Goal: Task Accomplishment & Management: Manage account settings

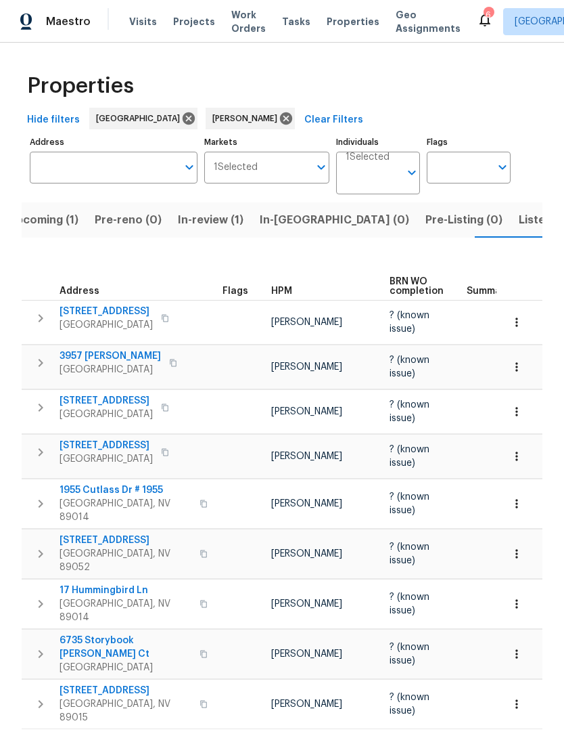
click at [426, 223] on span "Pre-Listing (0)" at bounding box center [464, 219] width 77 height 19
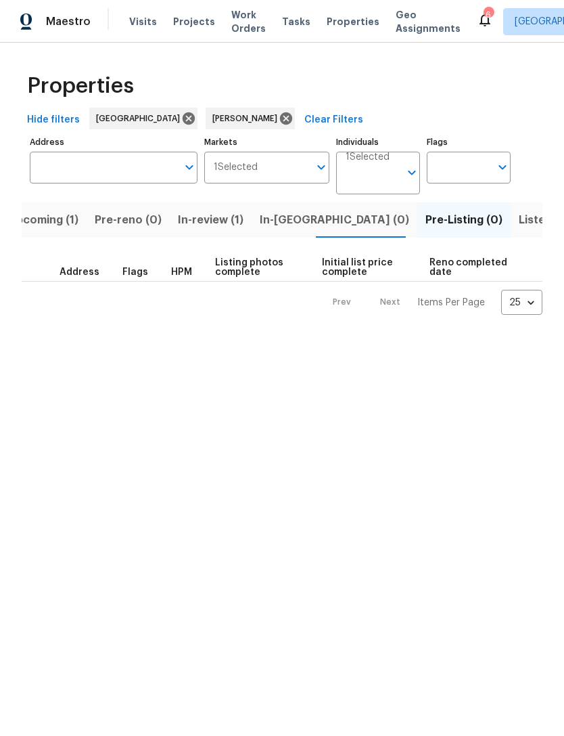
click at [284, 218] on span "In-reno (0)" at bounding box center [335, 219] width 150 height 19
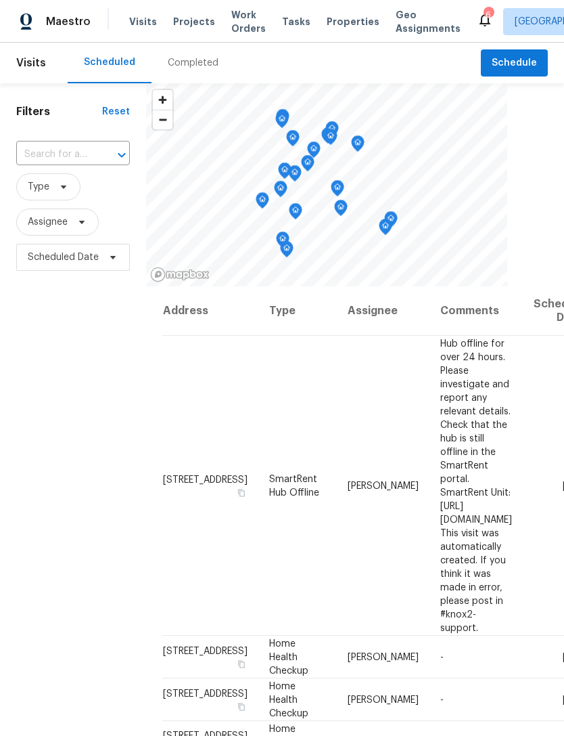
click at [48, 152] on input "text" at bounding box center [54, 154] width 76 height 21
type input "6735 s"
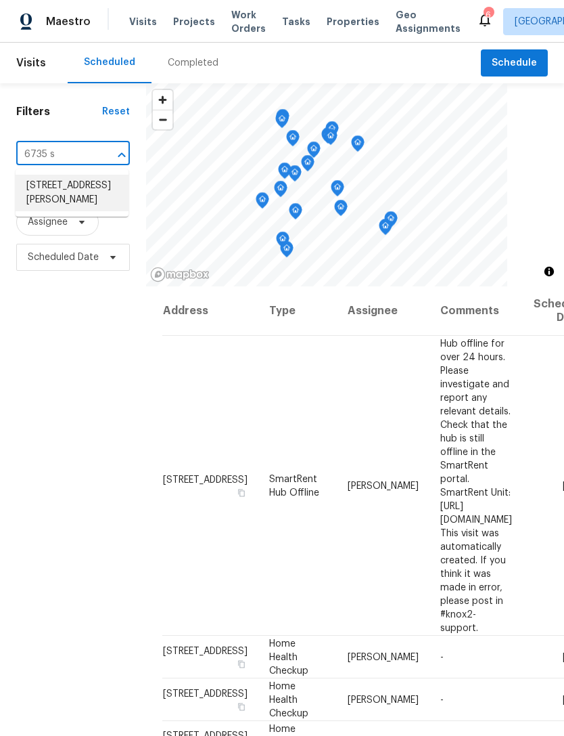
click at [52, 202] on li "[STREET_ADDRESS][PERSON_NAME]" at bounding box center [72, 193] width 113 height 37
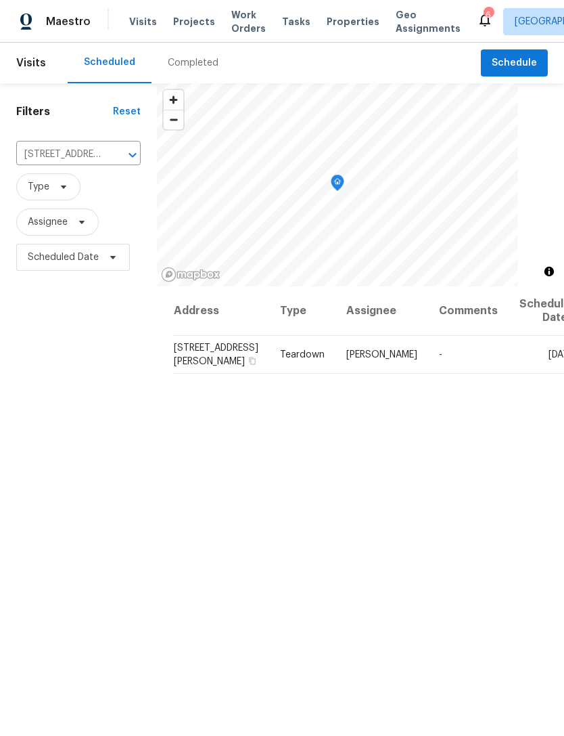
click at [114, 150] on icon "Clear" at bounding box center [115, 155] width 14 height 14
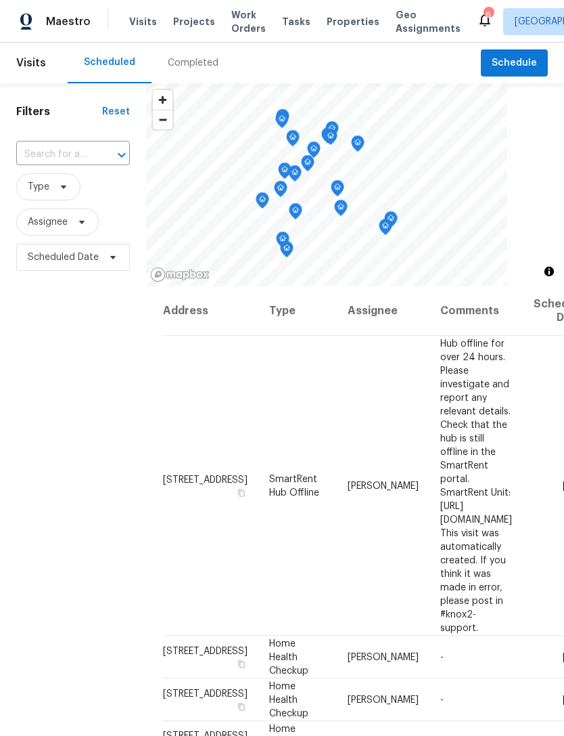
click at [64, 150] on input "text" at bounding box center [54, 154] width 76 height 21
type input "1955 cut"
click at [69, 193] on li "[STREET_ADDRESS][PERSON_NAME]" at bounding box center [72, 193] width 113 height 37
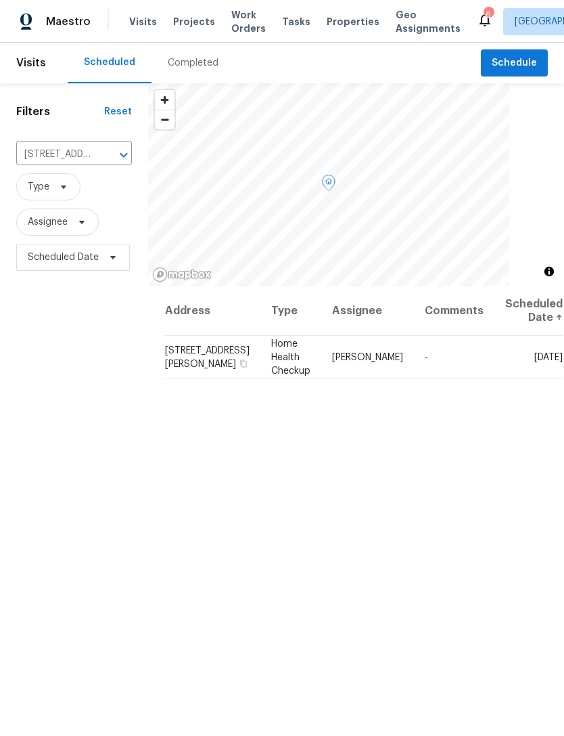
click at [0, 0] on icon at bounding box center [0, 0] width 0 height 0
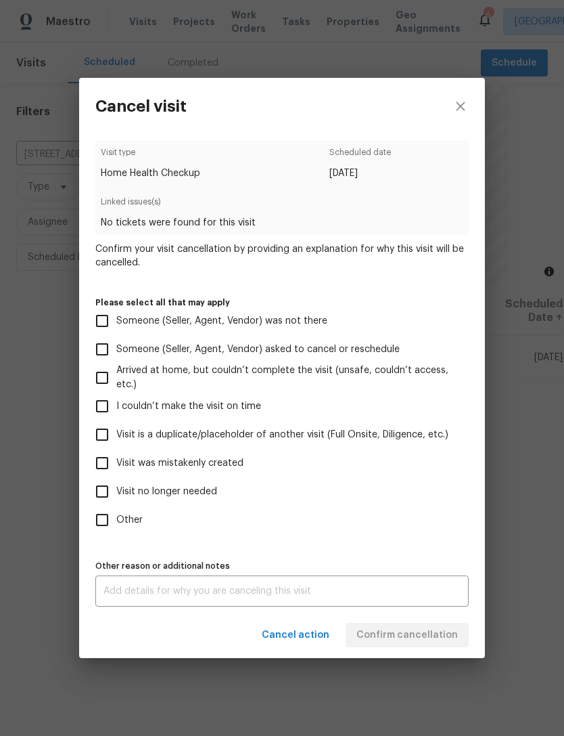
click at [203, 464] on span "Visit was mistakenly created" at bounding box center [179, 463] width 127 height 14
click at [116, 464] on input "Visit was mistakenly created" at bounding box center [102, 463] width 28 height 28
checkbox input "true"
click at [433, 640] on span "Confirm cancellation" at bounding box center [408, 635] width 102 height 17
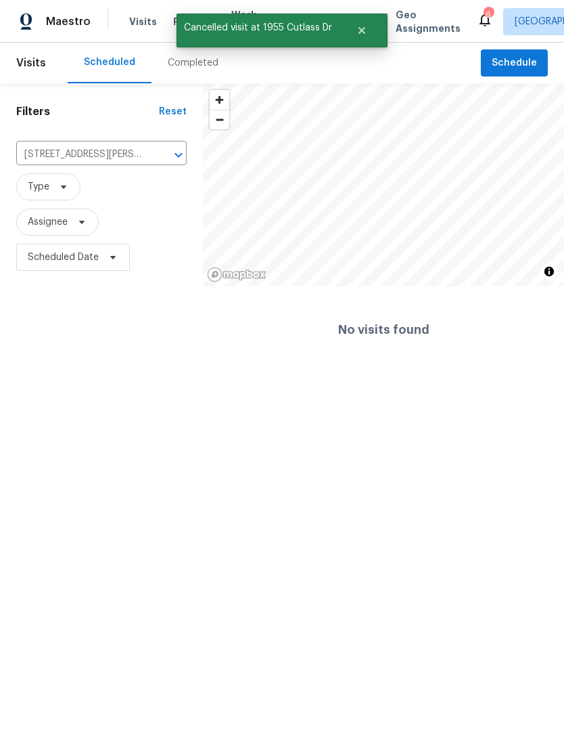
click at [156, 163] on button "Clear" at bounding box center [161, 155] width 19 height 19
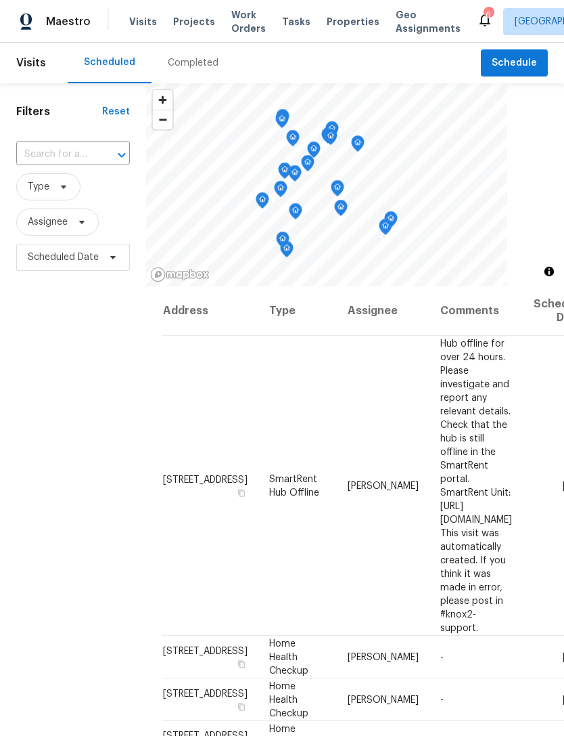
click at [66, 152] on input "text" at bounding box center [54, 154] width 76 height 21
type input "3053 mon"
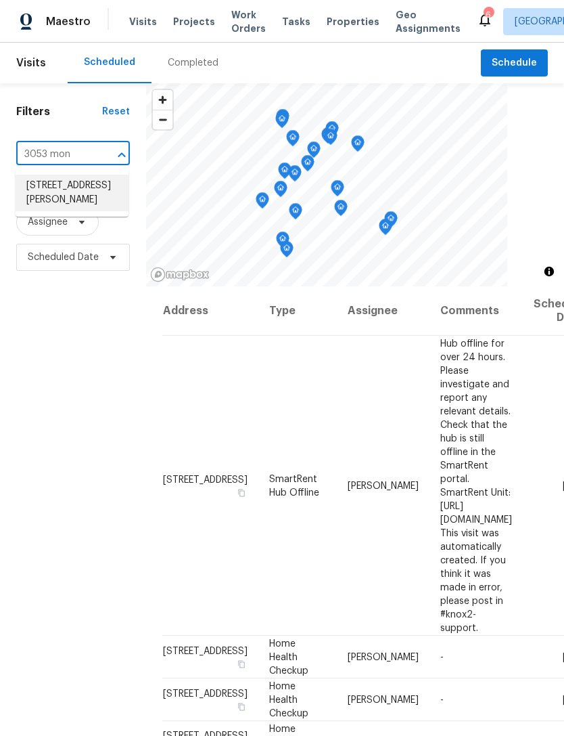
click at [49, 196] on li "[STREET_ADDRESS][PERSON_NAME]" at bounding box center [72, 193] width 113 height 37
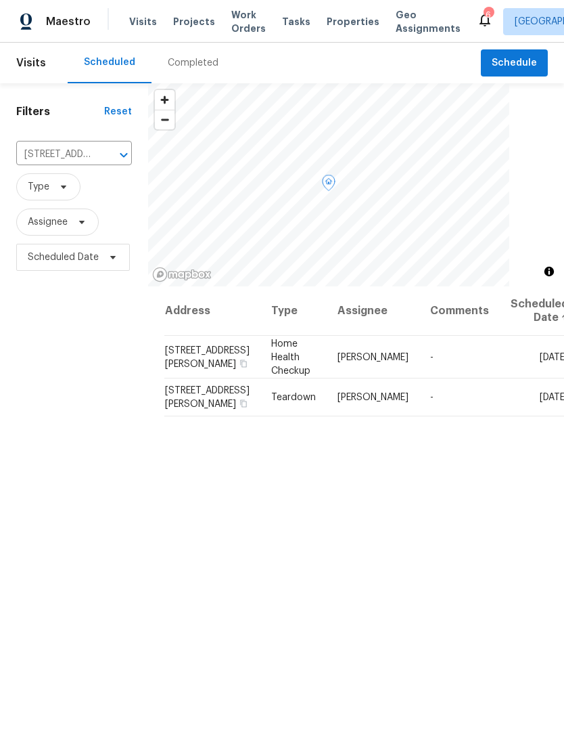
click at [0, 0] on icon at bounding box center [0, 0] width 0 height 0
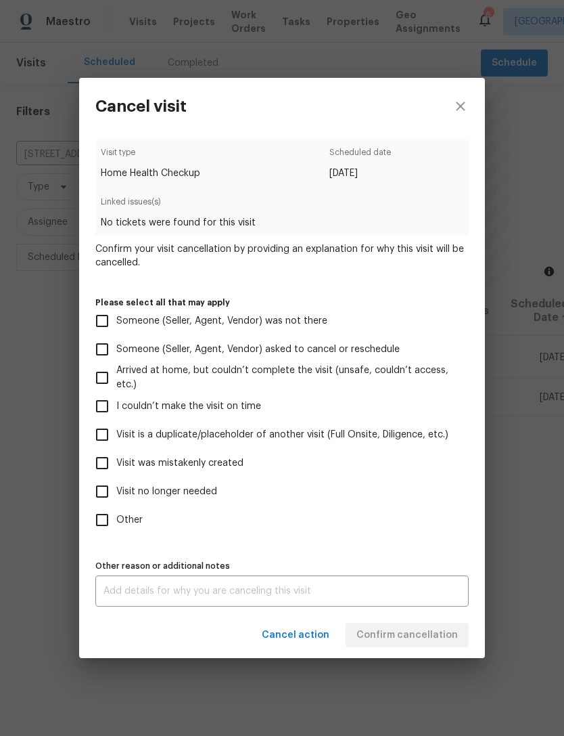
click at [209, 461] on span "Visit was mistakenly created" at bounding box center [179, 463] width 127 height 14
click at [116, 461] on input "Visit was mistakenly created" at bounding box center [102, 463] width 28 height 28
checkbox input "true"
click at [415, 640] on span "Confirm cancellation" at bounding box center [408, 635] width 102 height 17
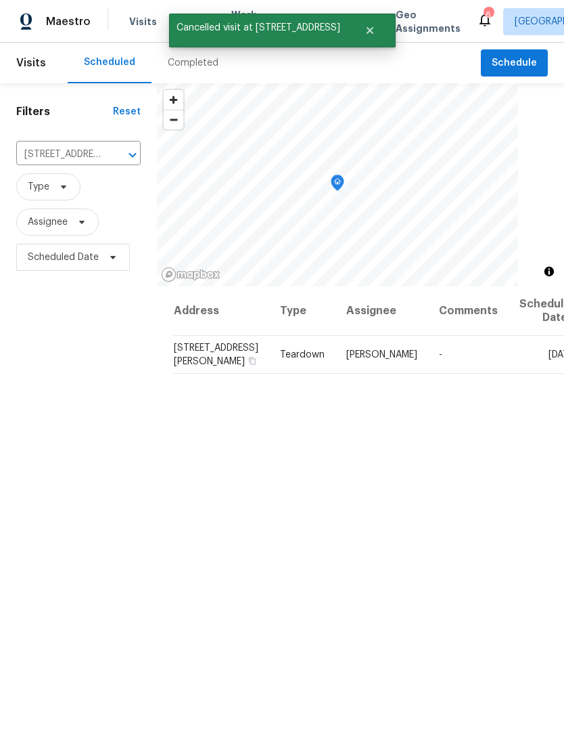
click at [112, 152] on icon "Clear" at bounding box center [115, 155] width 14 height 14
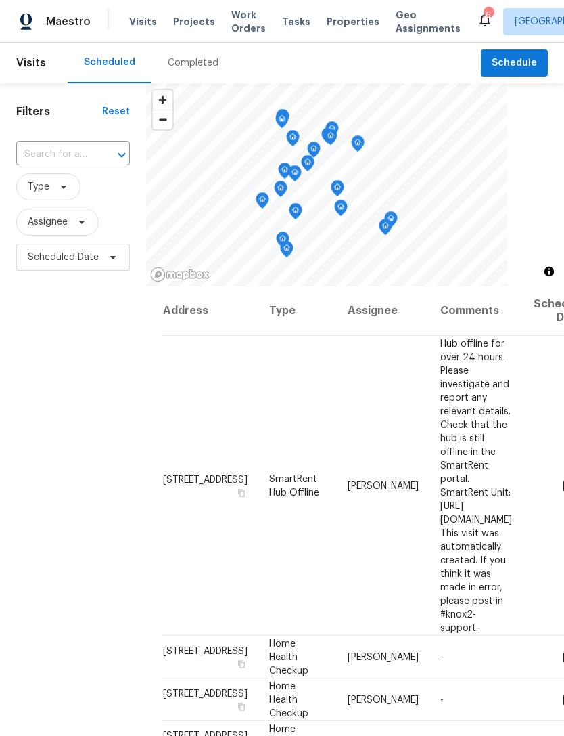
click at [60, 157] on input "text" at bounding box center [54, 154] width 76 height 21
type input "9509 swi"
click at [58, 197] on li "[STREET_ADDRESS]" at bounding box center [72, 186] width 113 height 22
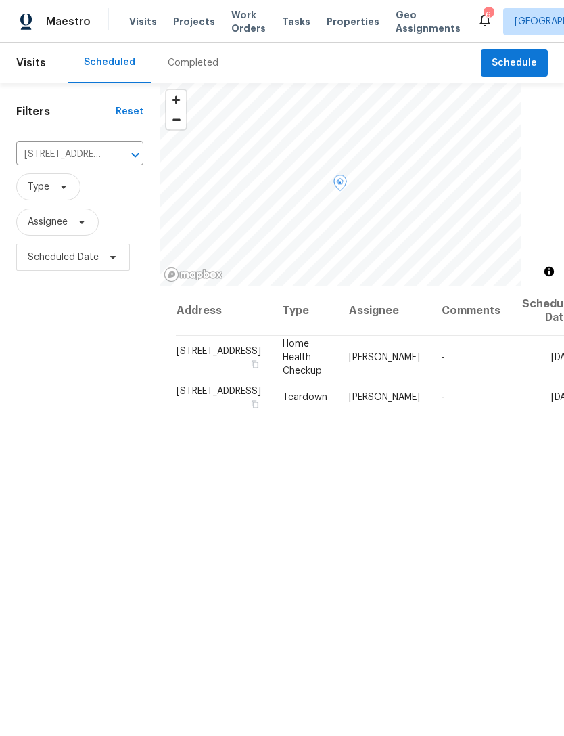
click at [0, 0] on icon at bounding box center [0, 0] width 0 height 0
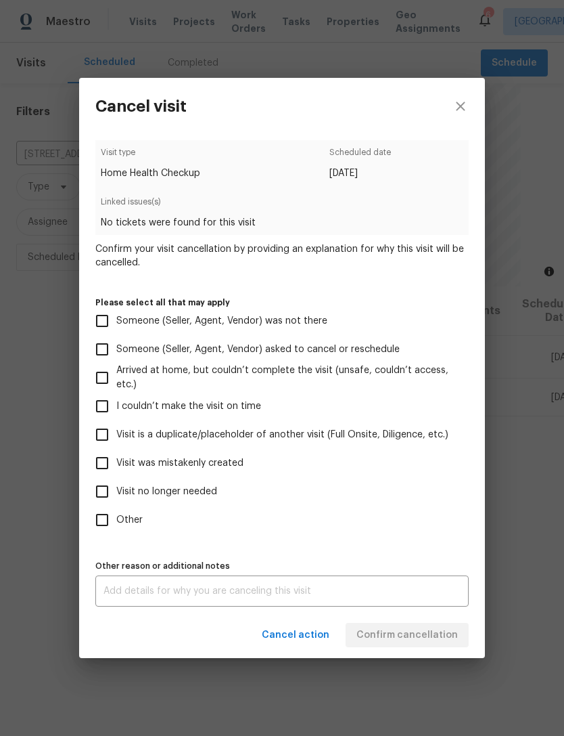
click at [203, 468] on span "Visit was mistakenly created" at bounding box center [179, 463] width 127 height 14
click at [116, 468] on input "Visit was mistakenly created" at bounding box center [102, 463] width 28 height 28
checkbox input "true"
click at [418, 638] on span "Confirm cancellation" at bounding box center [408, 635] width 102 height 17
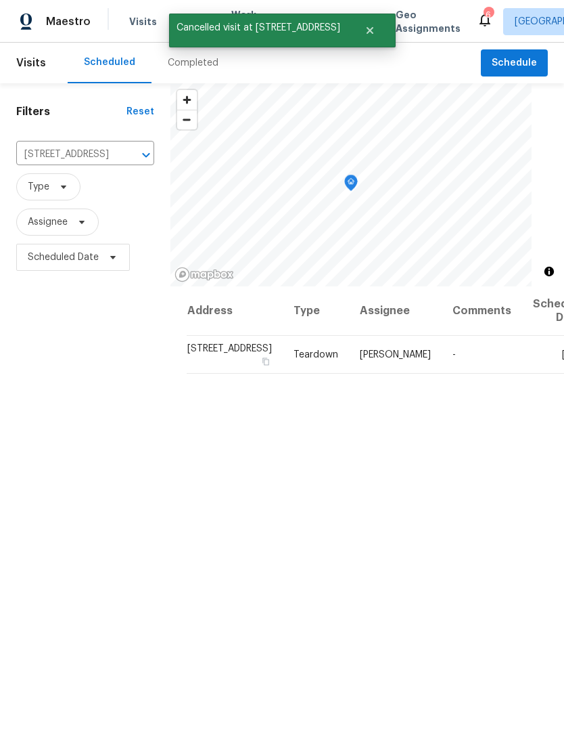
click at [119, 149] on button "Clear" at bounding box center [128, 155] width 19 height 19
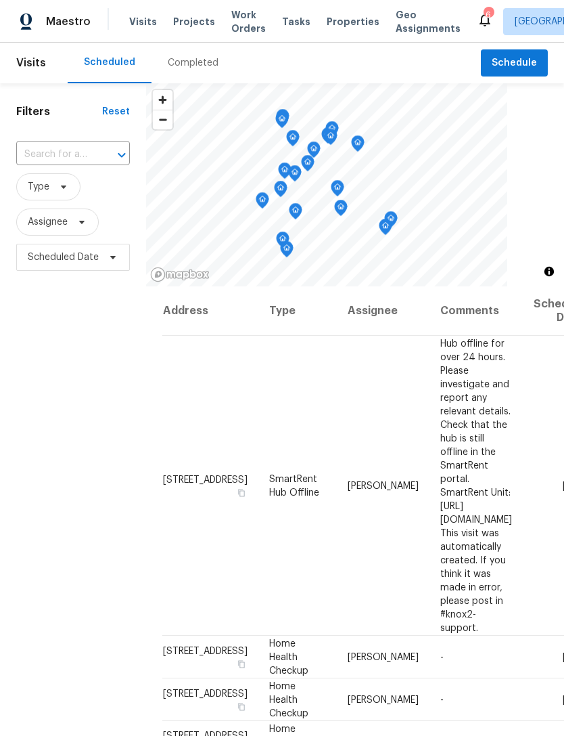
click at [73, 150] on input "text" at bounding box center [54, 154] width 76 height 21
type input "983 pla"
click at [59, 194] on li "[STREET_ADDRESS]" at bounding box center [72, 186] width 113 height 22
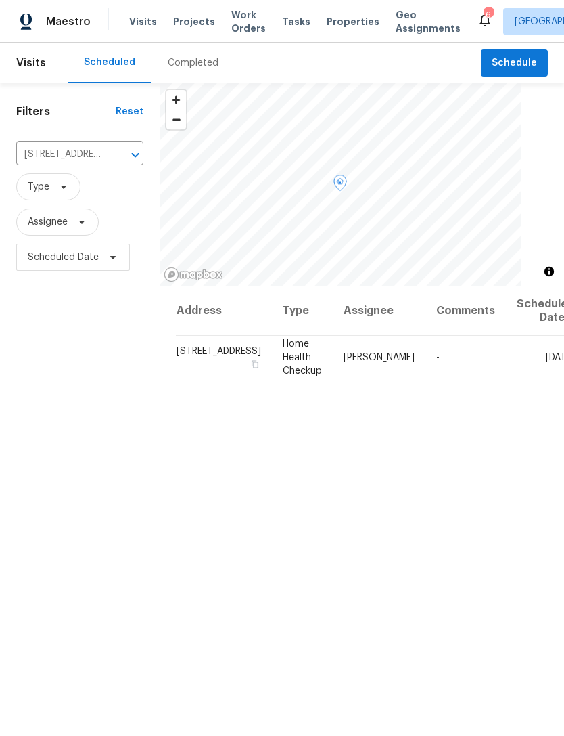
click at [0, 0] on icon at bounding box center [0, 0] width 0 height 0
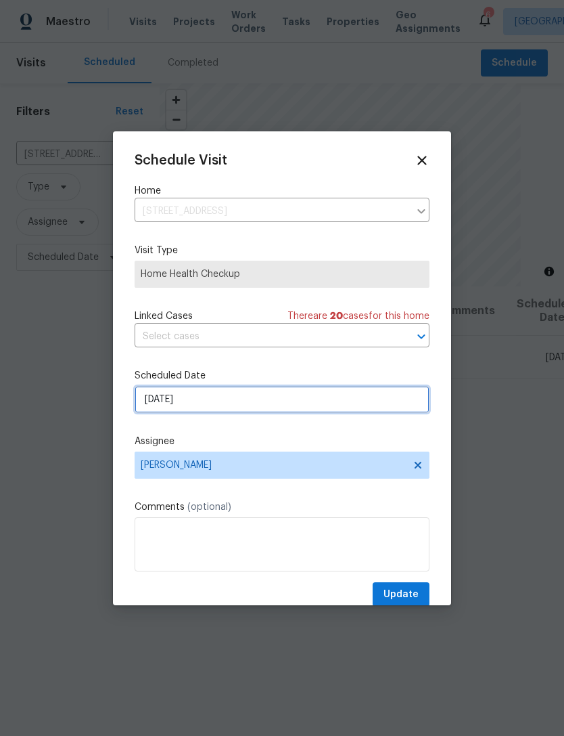
click at [254, 402] on input "[DATE]" at bounding box center [282, 399] width 295 height 27
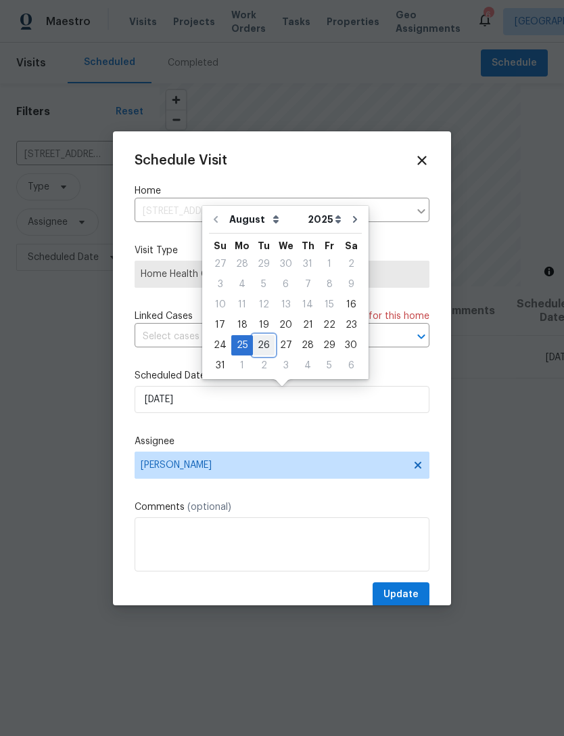
click at [256, 347] on div "26" at bounding box center [264, 345] width 22 height 19
type input "[DATE]"
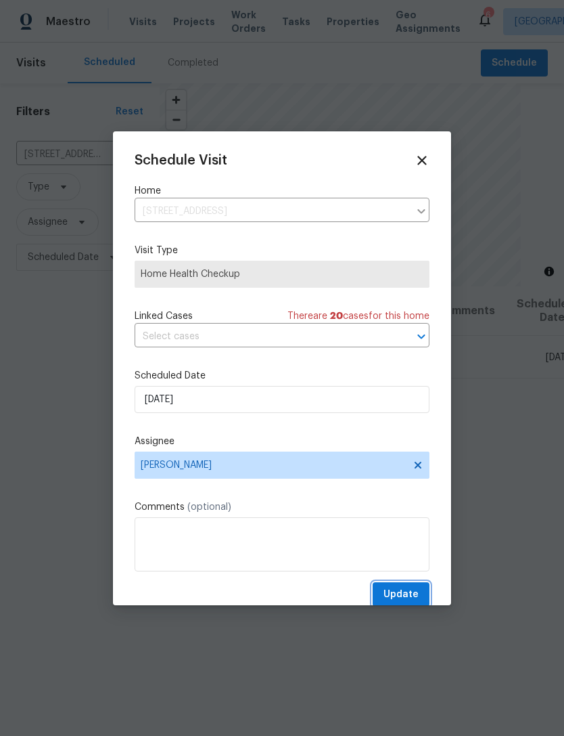
click at [407, 594] on span "Update" at bounding box center [401, 594] width 35 height 17
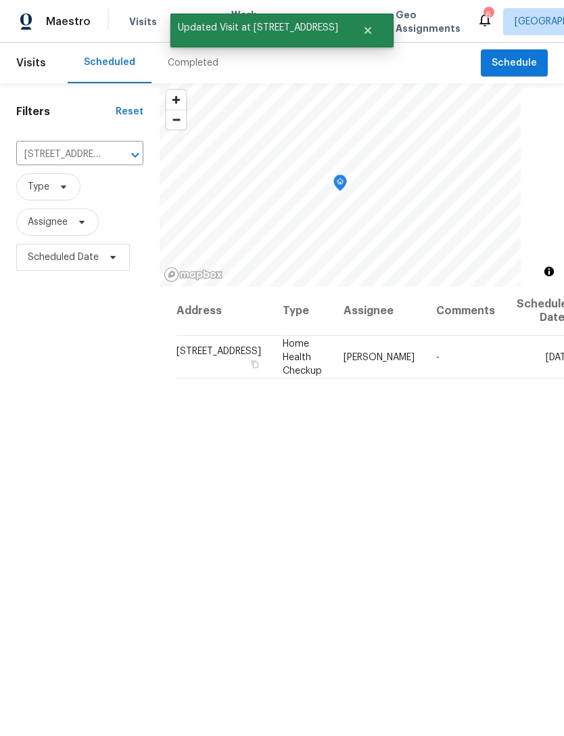
click at [111, 155] on icon "Clear" at bounding box center [118, 155] width 14 height 14
